Goal: Information Seeking & Learning: Learn about a topic

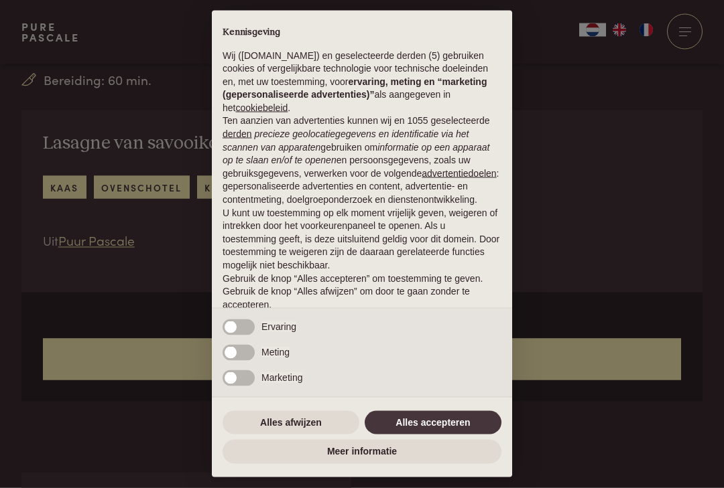
scroll to position [425, 0]
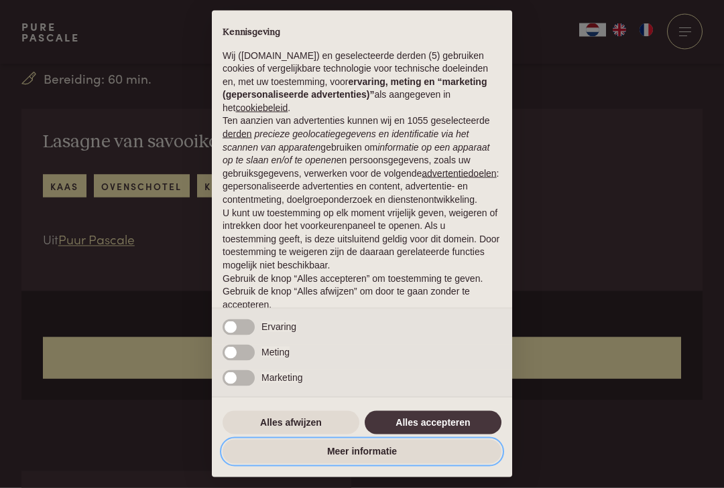
click at [364, 464] on button "Meer informatie" at bounding box center [361, 452] width 279 height 24
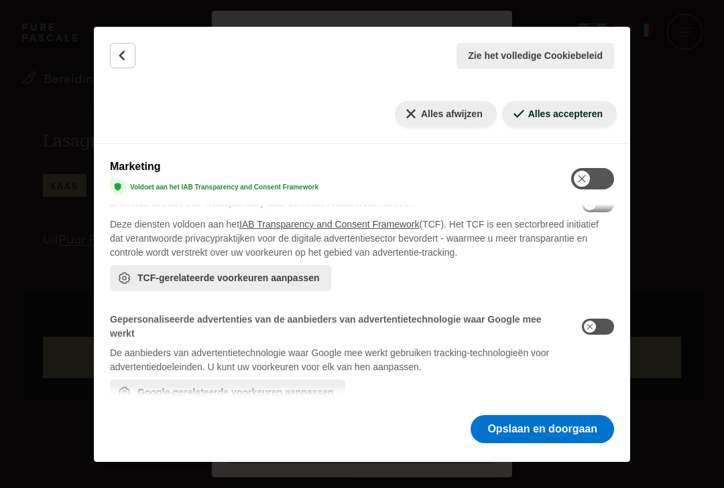
scroll to position [649, 0]
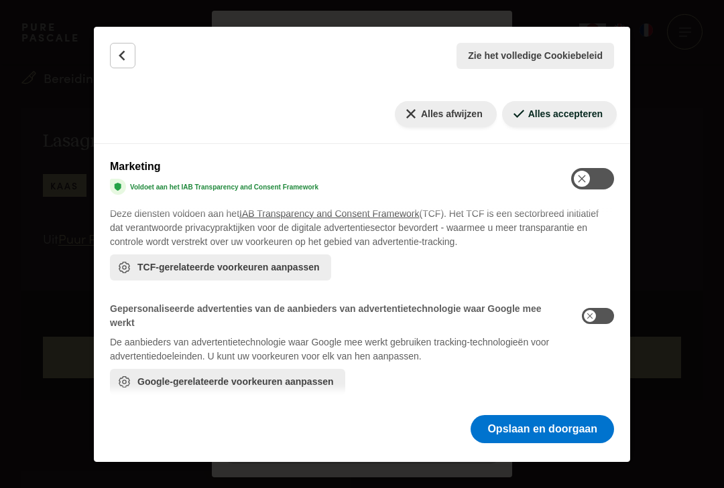
click at [539, 444] on button "Opslaan en doorgaan" at bounding box center [541, 429] width 143 height 28
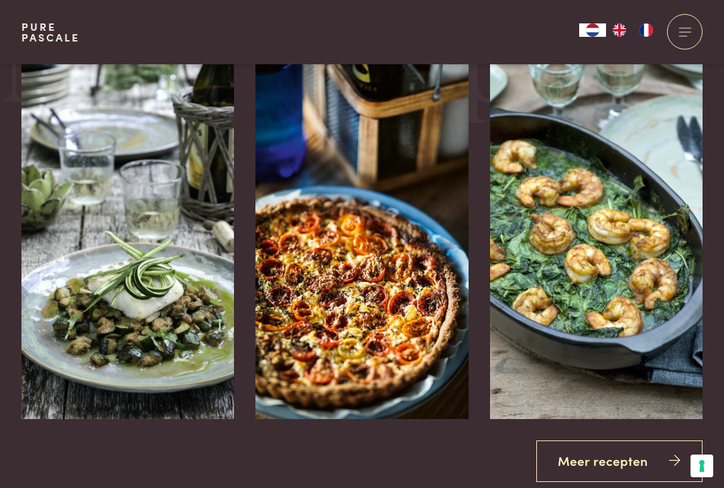
scroll to position [2261, 0]
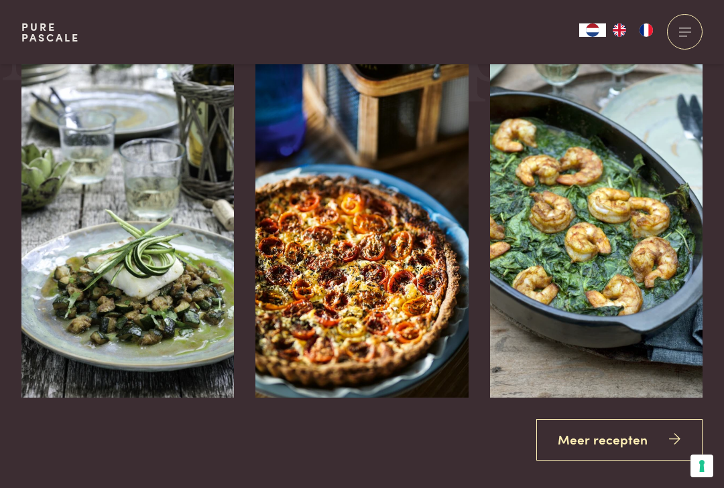
click at [314, 306] on img at bounding box center [361, 197] width 213 height 402
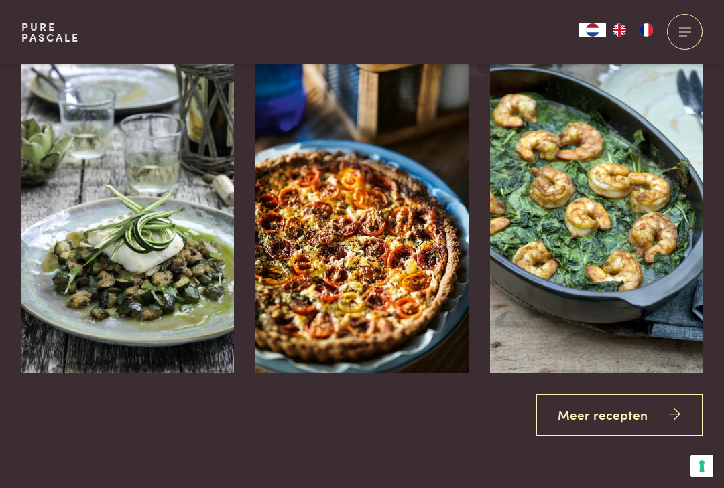
click at [158, 243] on img at bounding box center [127, 172] width 213 height 402
click at [234, 411] on div at bounding box center [216, 429] width 36 height 36
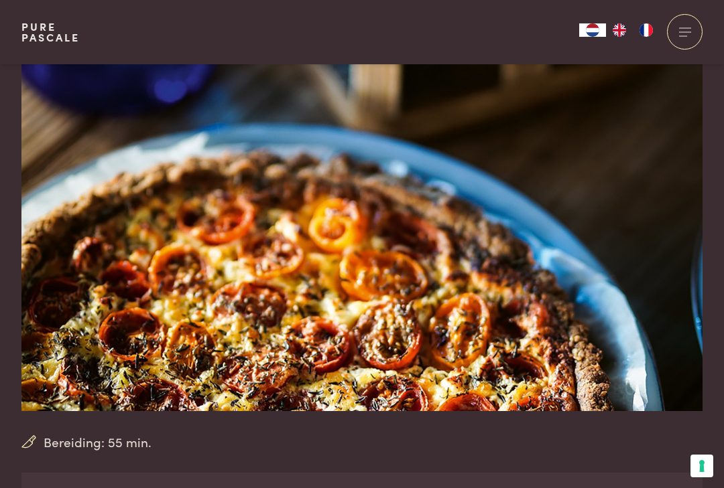
scroll to position [54, 0]
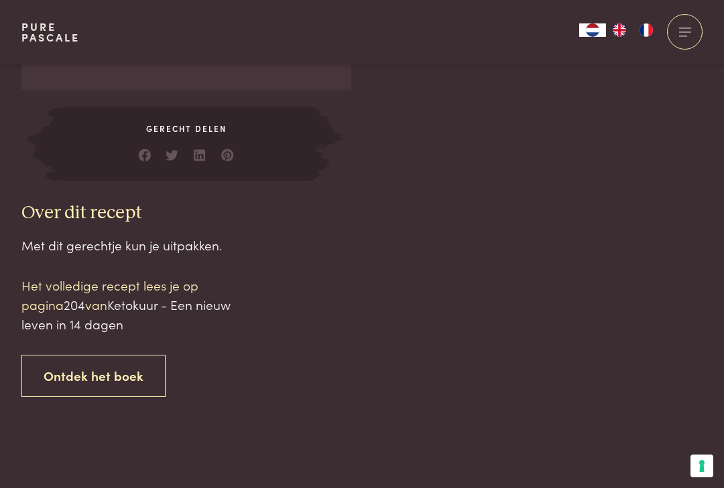
scroll to position [1183, 0]
